Goal: Book appointment/travel/reservation

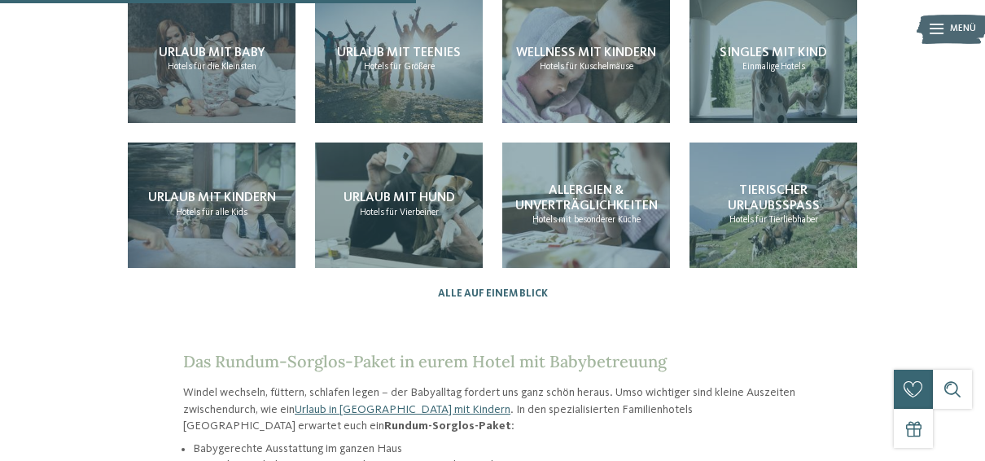
scroll to position [1627, 0]
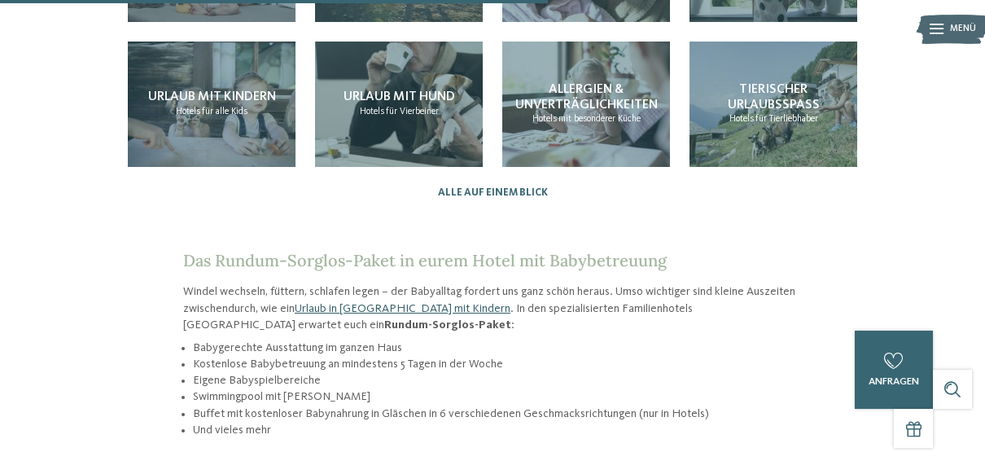
click at [318, 303] on link "Urlaub in [GEOGRAPHIC_DATA] mit Kindern" at bounding box center [403, 308] width 216 height 11
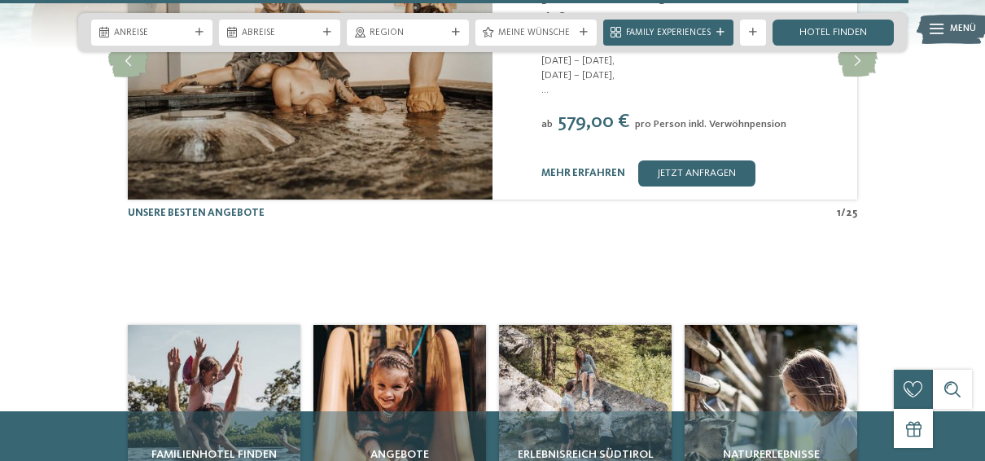
scroll to position [3661, 0]
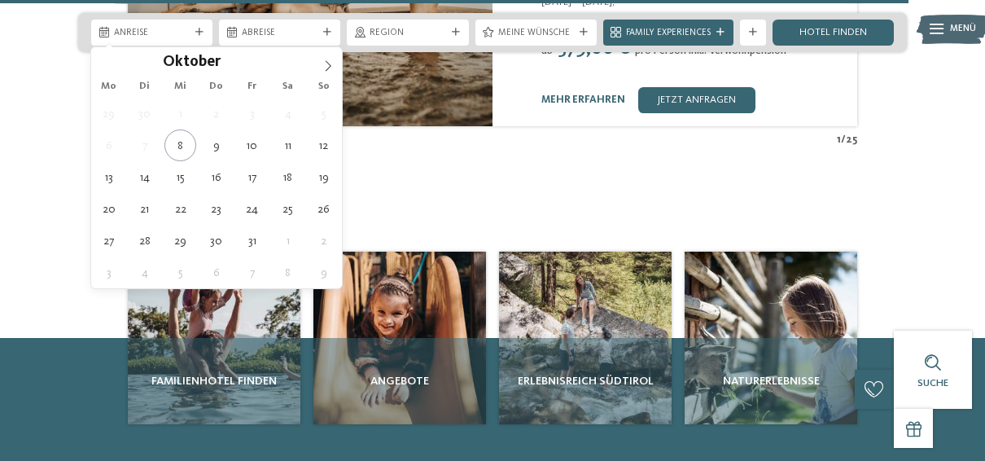
click at [199, 31] on icon at bounding box center [199, 32] width 8 height 8
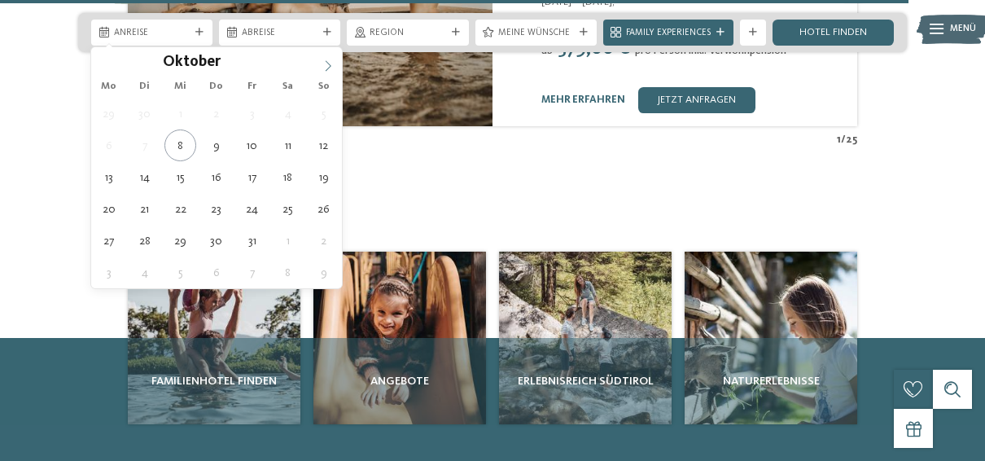
click at [334, 72] on span at bounding box center [328, 61] width 28 height 28
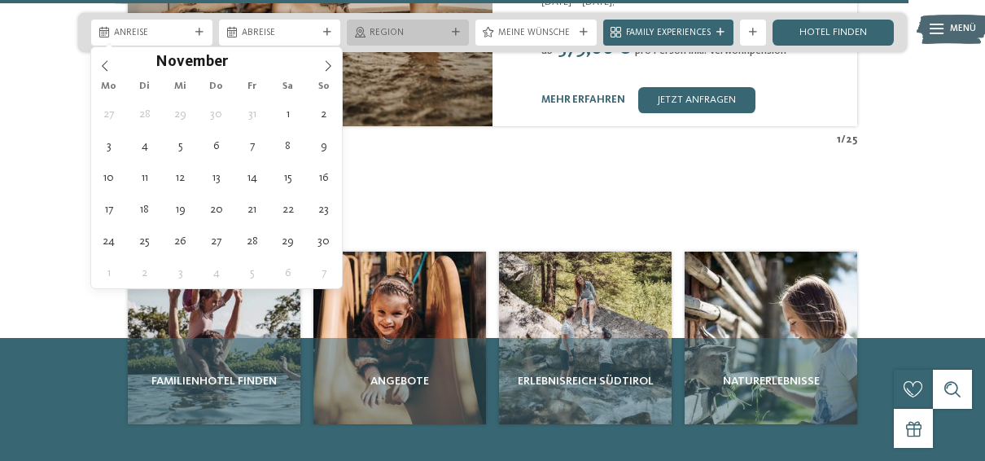
click at [413, 37] on span "Region" at bounding box center [407, 33] width 76 height 13
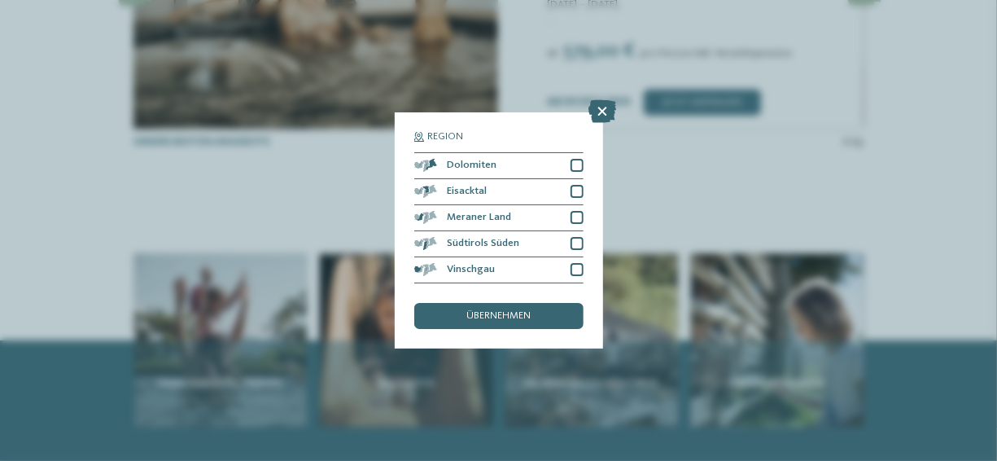
click at [723, 86] on div "Region Dolomiten" at bounding box center [498, 230] width 997 height 461
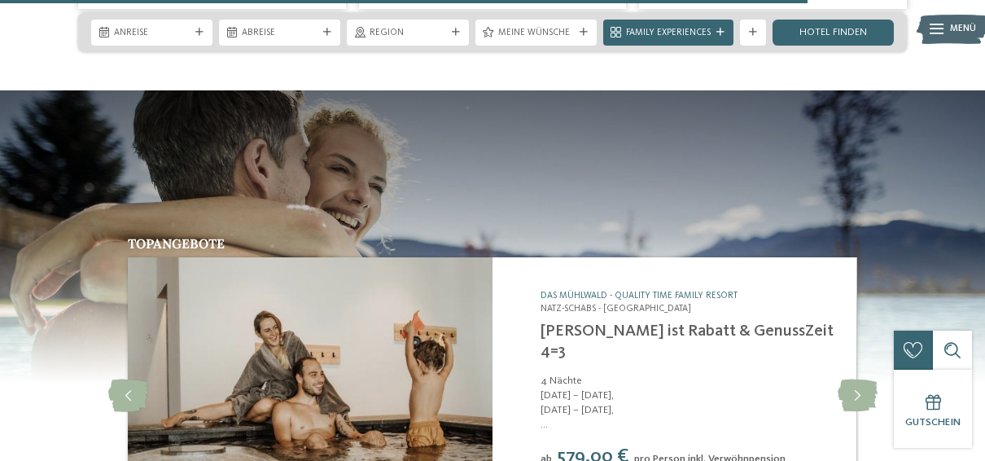
scroll to position [3171, 0]
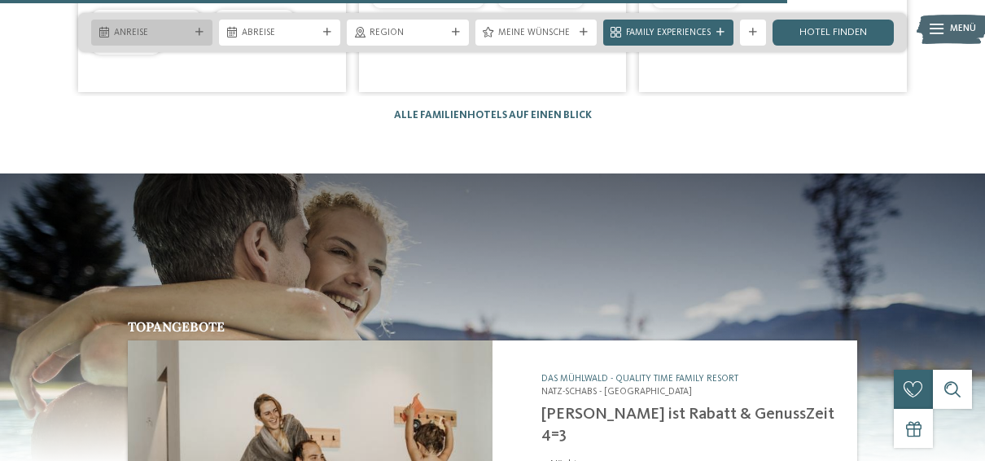
click at [205, 35] on div at bounding box center [199, 32] width 13 height 8
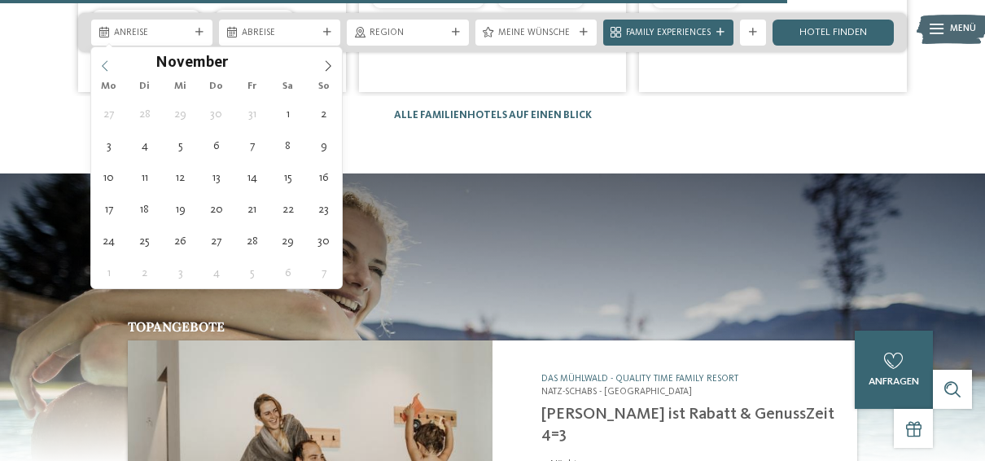
click at [96, 60] on div "November ****" at bounding box center [216, 61] width 251 height 28
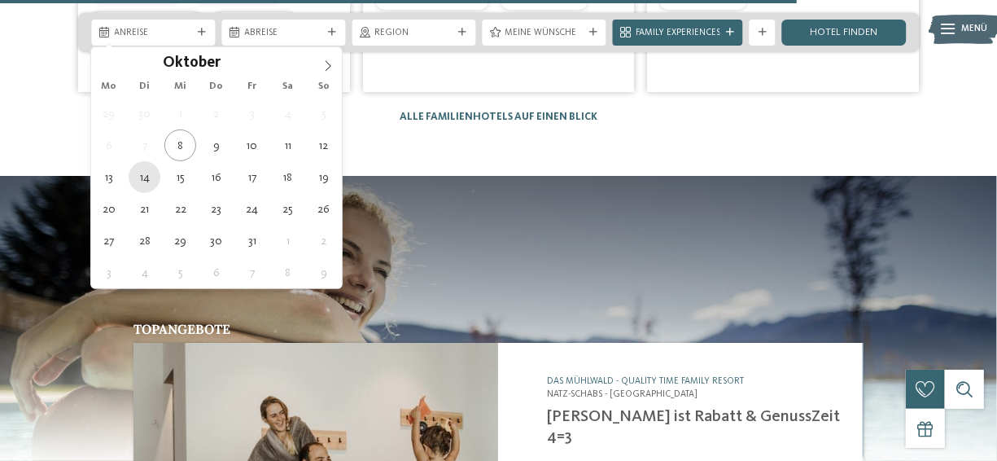
type div "[DATE]"
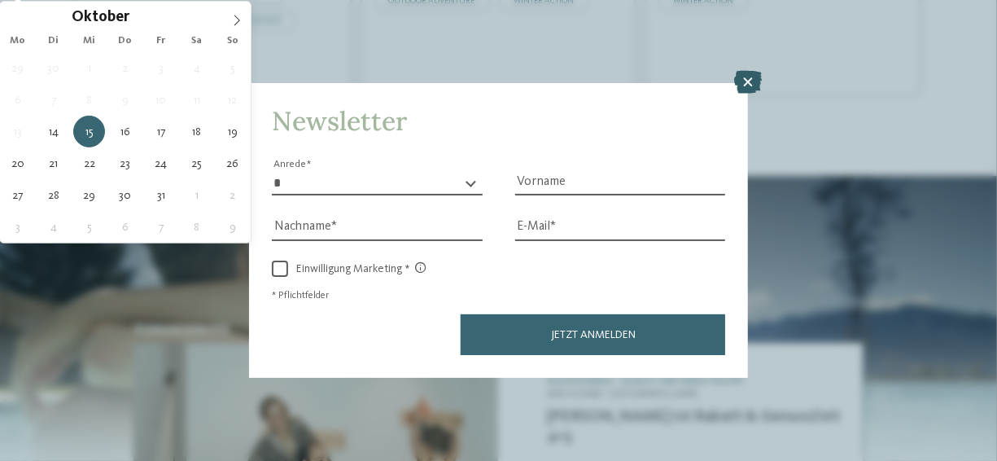
click at [759, 85] on icon at bounding box center [748, 82] width 28 height 23
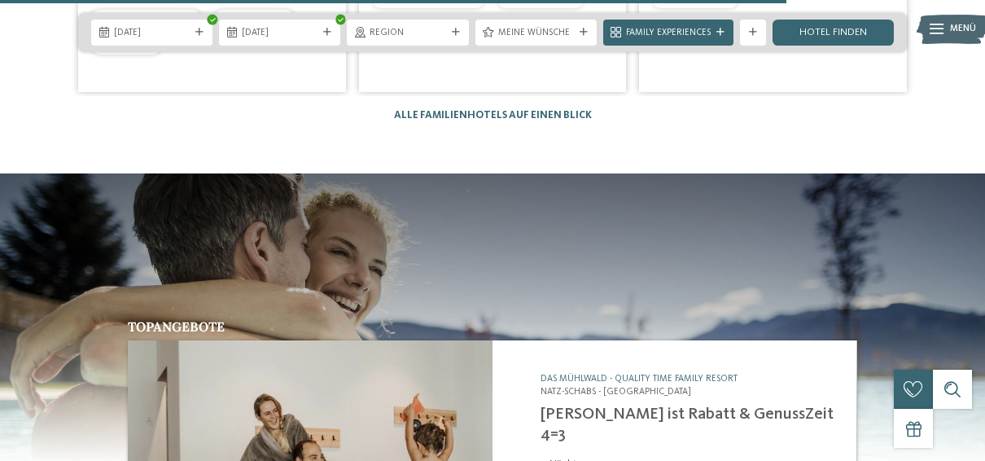
scroll to position [3169, 0]
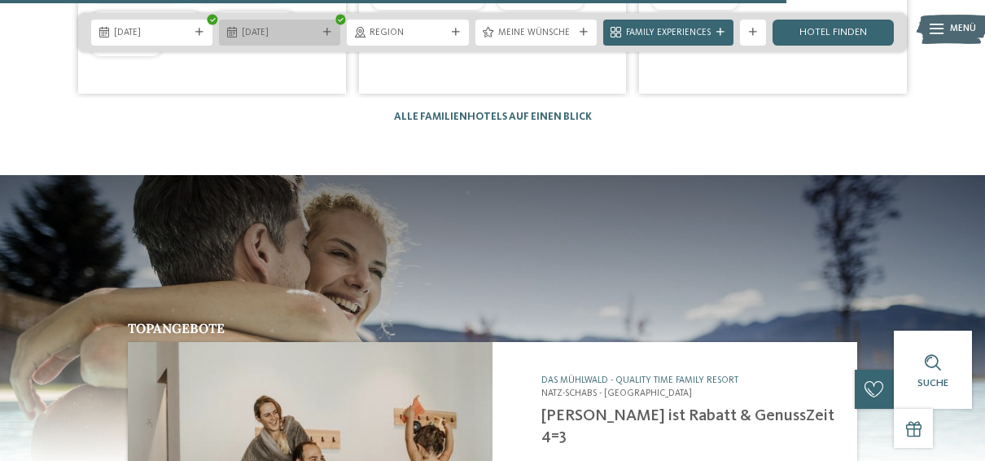
click at [298, 30] on span "[DATE]" at bounding box center [280, 33] width 76 height 13
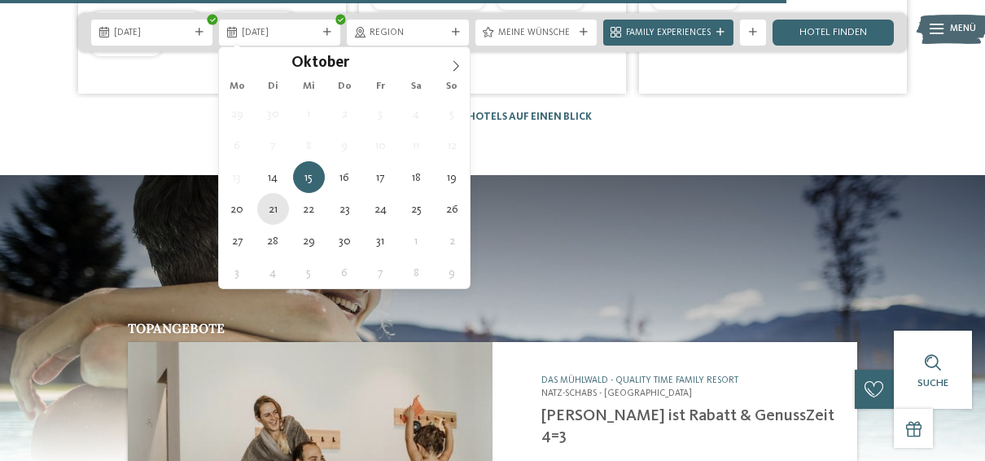
type div "[DATE]"
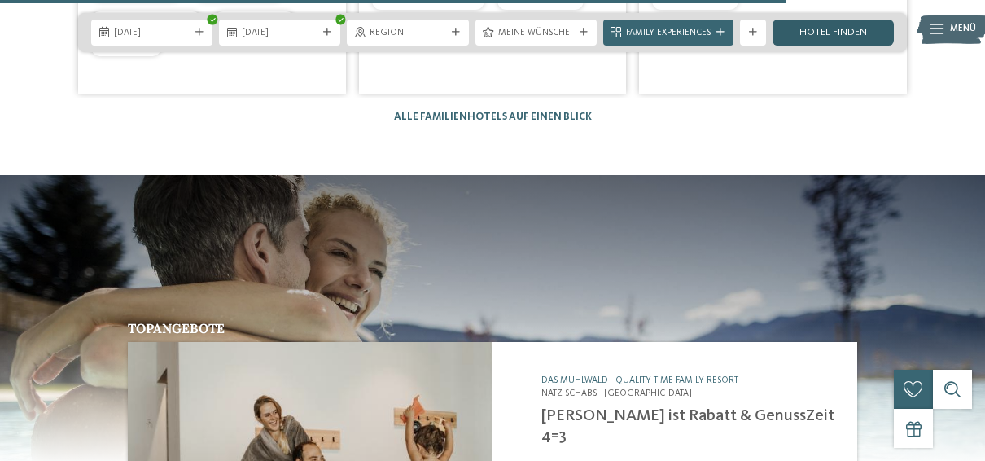
click at [800, 27] on link "Hotel finden" at bounding box center [832, 33] width 121 height 26
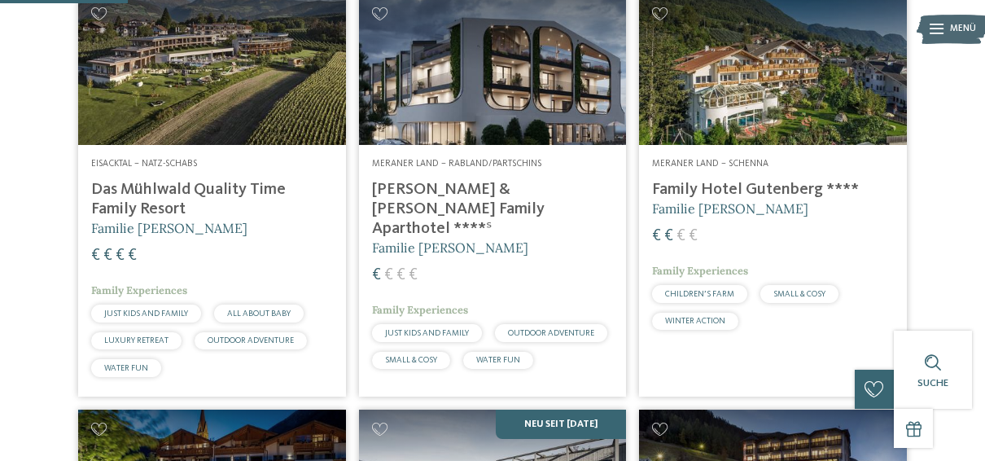
scroll to position [483, 0]
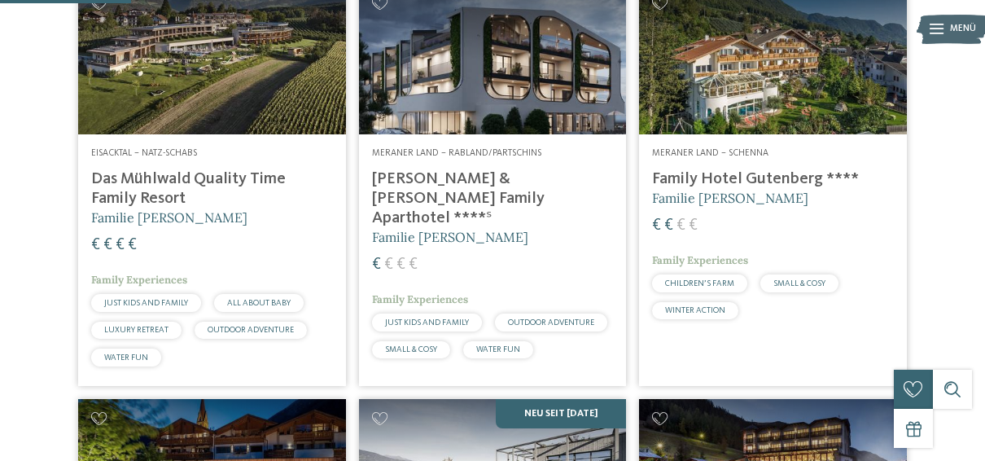
click at [261, 104] on img at bounding box center [212, 59] width 268 height 151
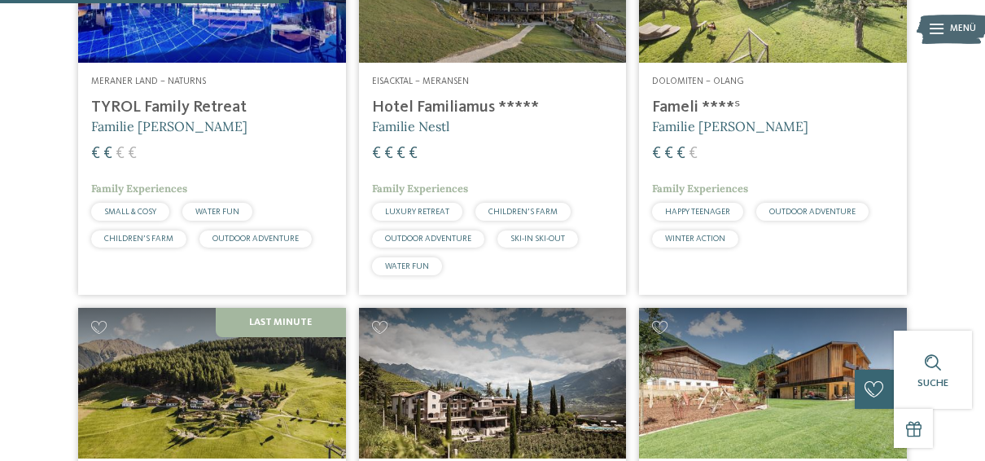
scroll to position [971, 0]
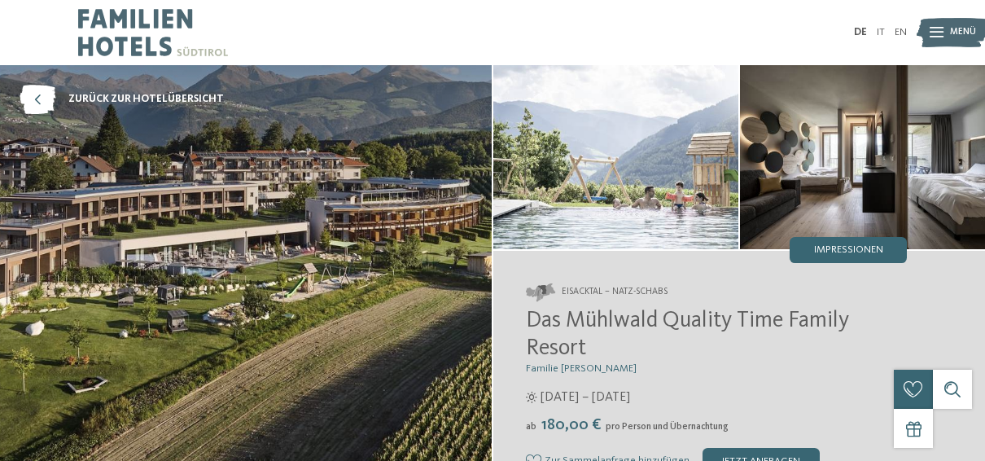
click at [398, 229] on img at bounding box center [245, 285] width 491 height 441
click at [598, 167] on img at bounding box center [615, 157] width 245 height 184
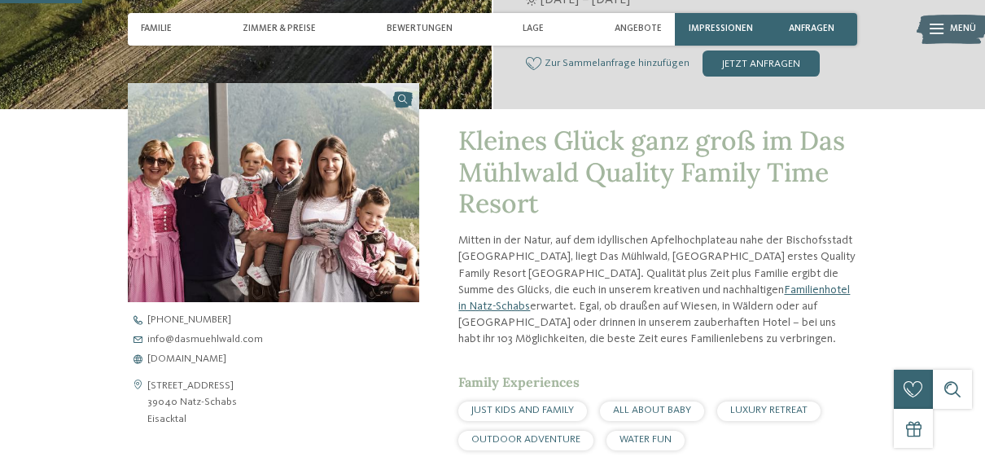
scroll to position [325, 0]
